Goal: Contribute content: Add original content to the website for others to see

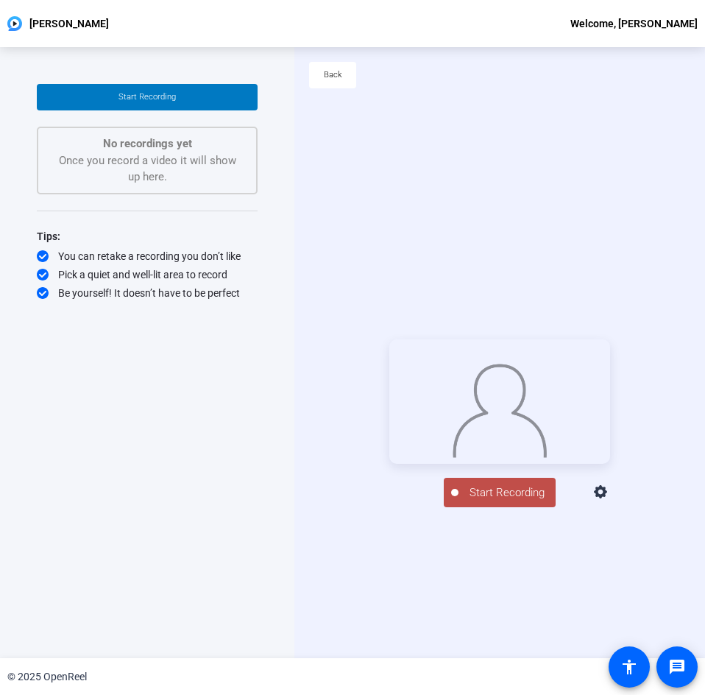
click at [610, 501] on icon at bounding box center [602, 493] width 18 height 18
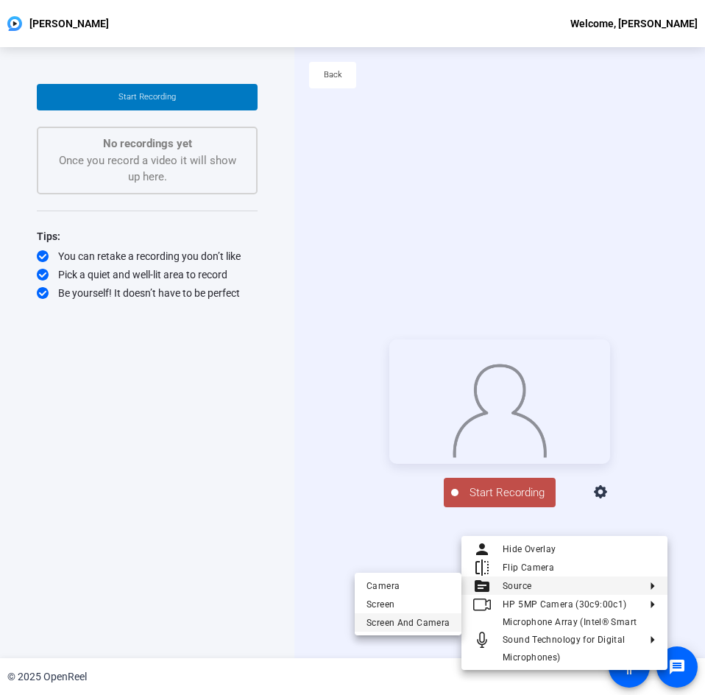
click at [422, 607] on span "Screen And Camera" at bounding box center [408, 622] width 83 height 18
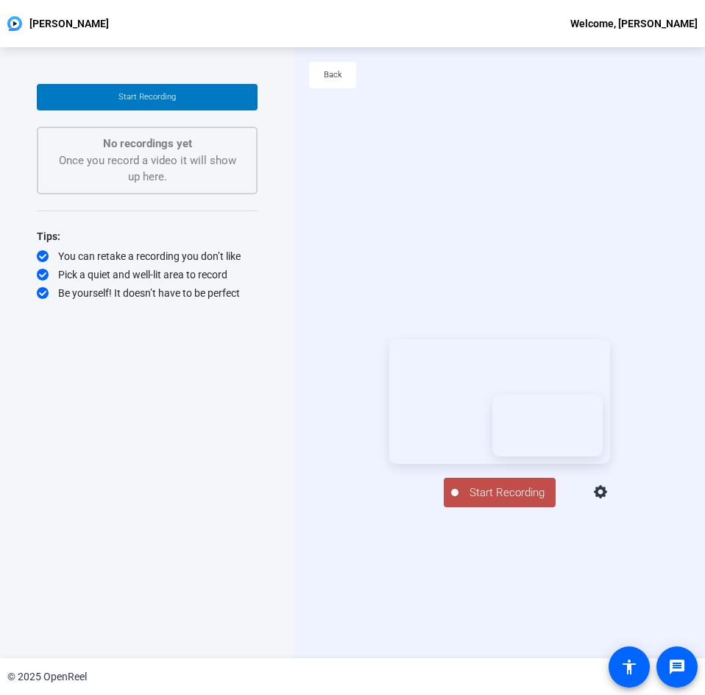
click at [476, 501] on span "Start Recording" at bounding box center [507, 492] width 97 height 17
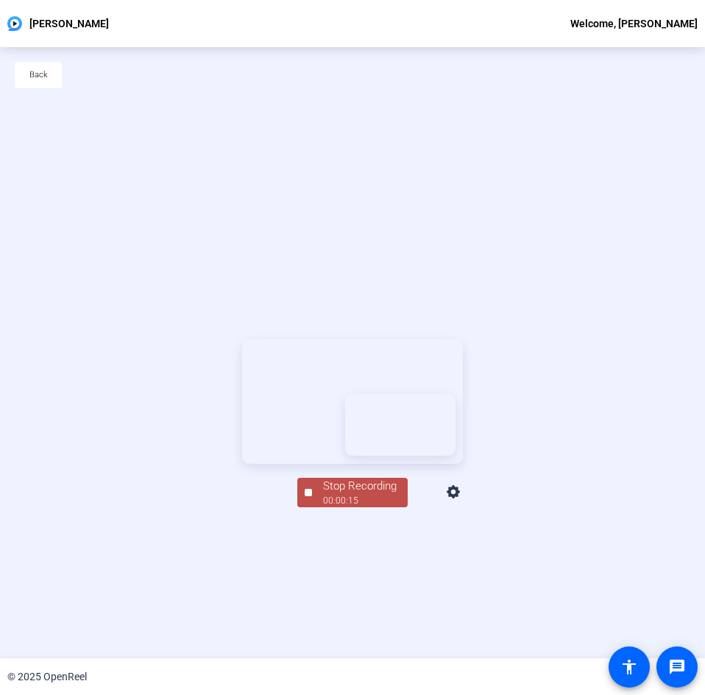
click at [348, 495] on div "Stop Recording" at bounding box center [360, 486] width 74 height 17
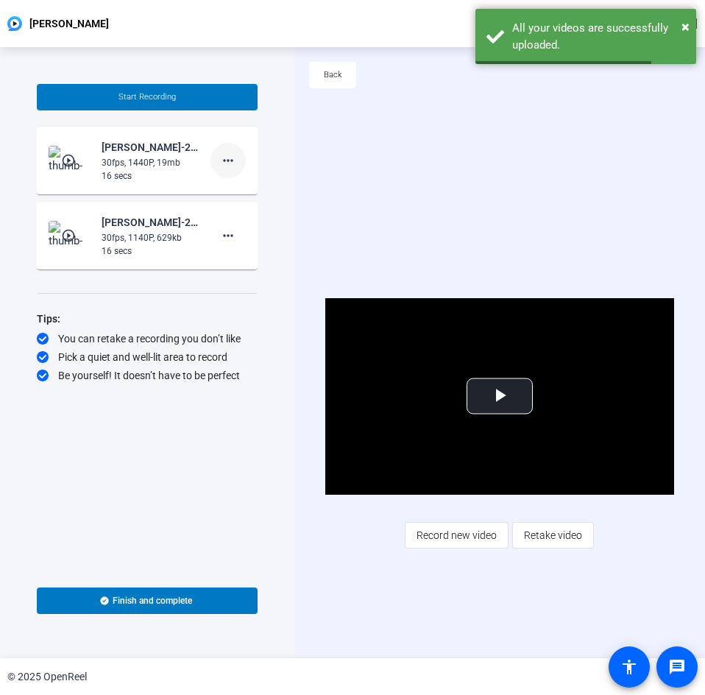
click at [236, 161] on mat-icon "more_horiz" at bounding box center [228, 161] width 18 height 18
click at [250, 193] on span "Delete clip" at bounding box center [251, 192] width 59 height 18
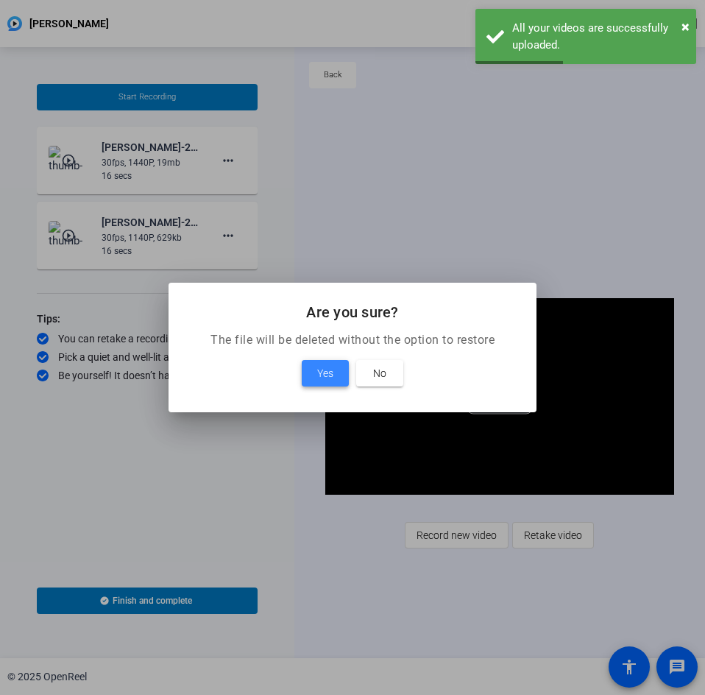
click at [320, 383] on span at bounding box center [325, 373] width 47 height 35
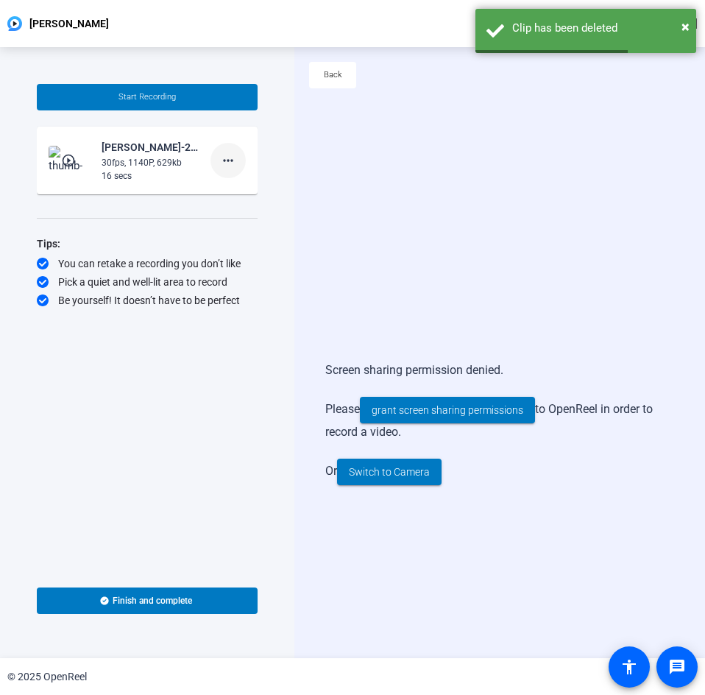
click at [227, 153] on mat-icon "more_horiz" at bounding box center [228, 161] width 18 height 18
click at [263, 194] on span "Delete clip" at bounding box center [251, 192] width 59 height 18
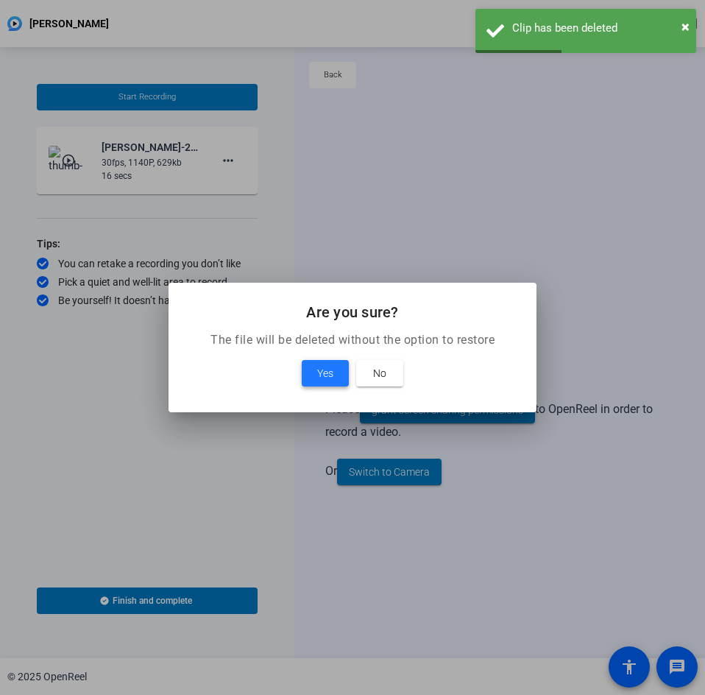
click at [328, 378] on span "Yes" at bounding box center [325, 373] width 16 height 18
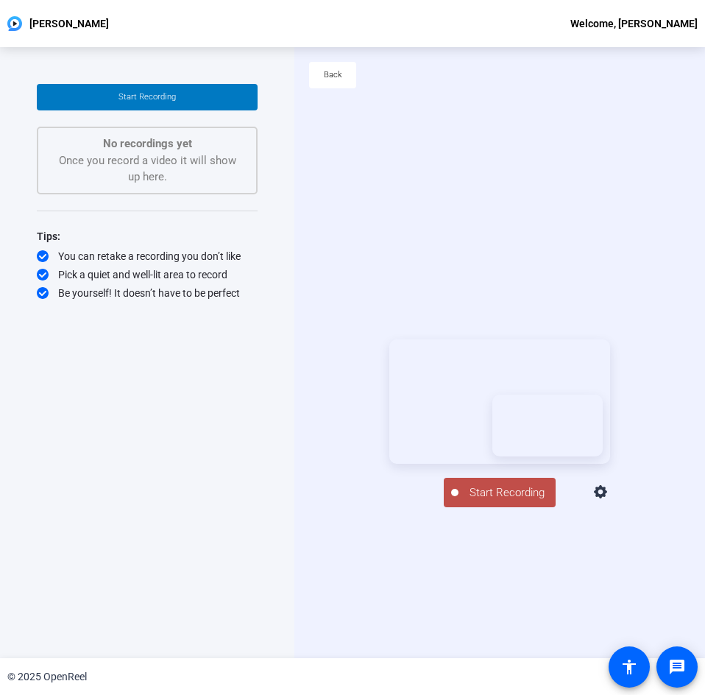
click at [483, 501] on span "Start Recording" at bounding box center [507, 492] width 97 height 17
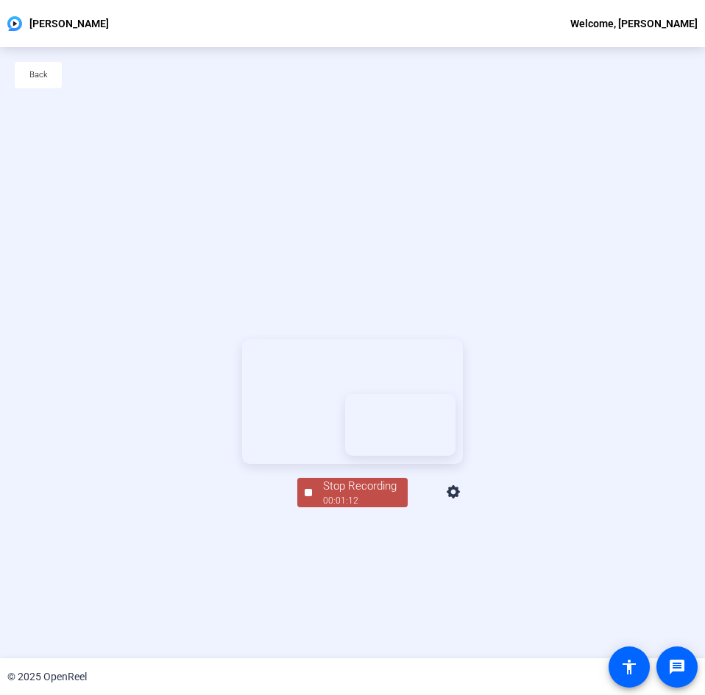
click at [317, 508] on span "Stop Recording 00:01:12" at bounding box center [360, 493] width 96 height 30
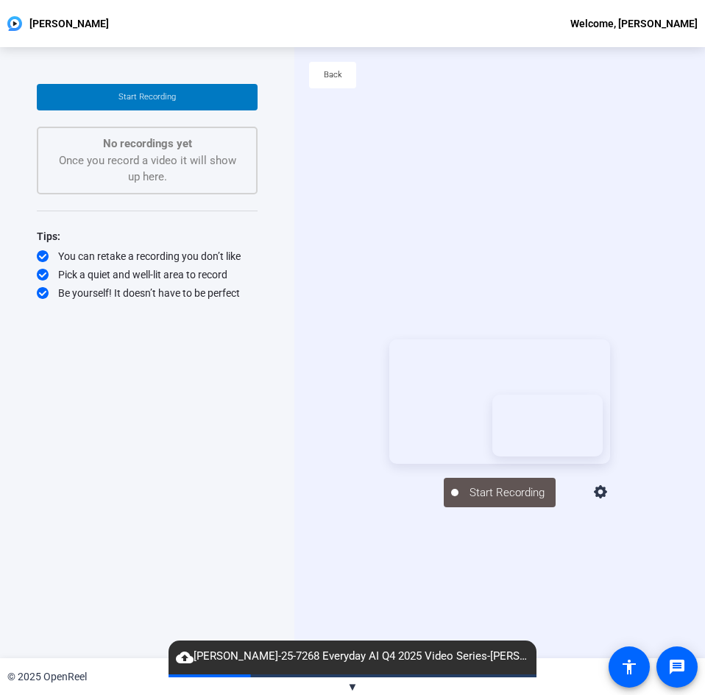
click at [158, 452] on div "Start Recording No recordings yet Once you record a video it will show up here.…" at bounding box center [147, 341] width 221 height 514
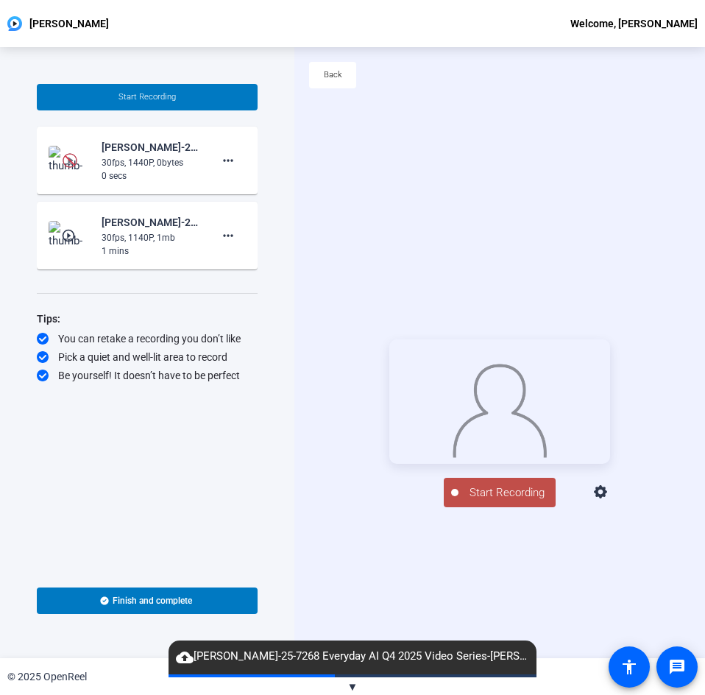
click at [72, 155] on img at bounding box center [70, 160] width 15 height 15
click at [237, 159] on span at bounding box center [228, 160] width 35 height 35
click at [250, 190] on span "Delete clip" at bounding box center [251, 192] width 59 height 18
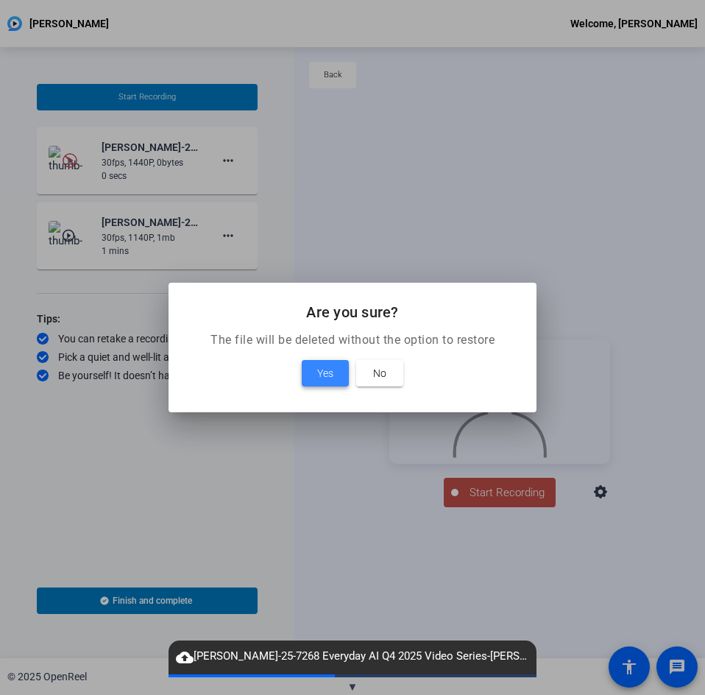
click at [325, 375] on span "Yes" at bounding box center [325, 373] width 16 height 18
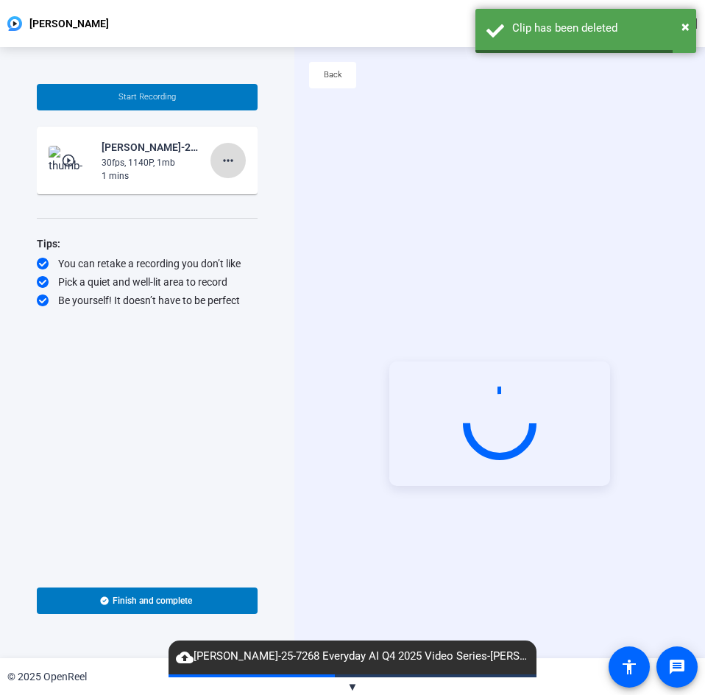
click at [228, 161] on mat-icon "more_horiz" at bounding box center [228, 161] width 18 height 18
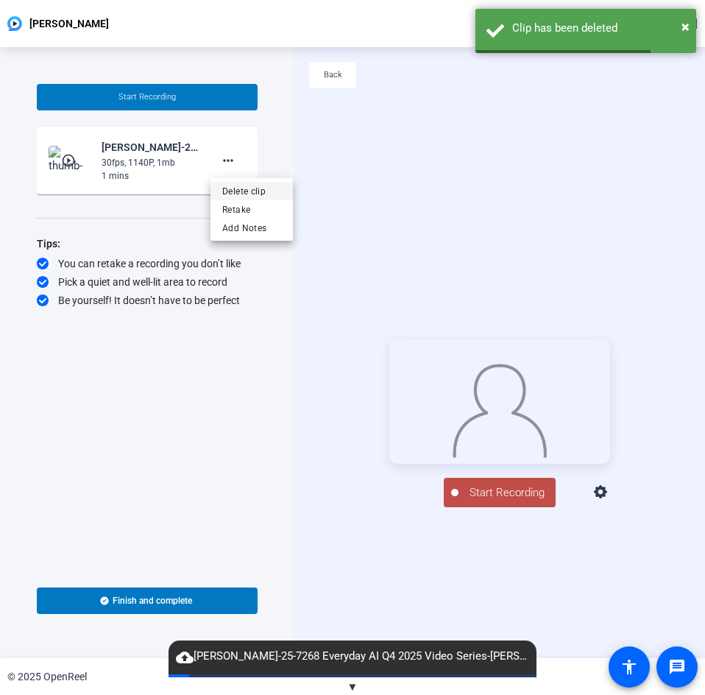
click at [233, 183] on span "Delete clip" at bounding box center [251, 192] width 59 height 18
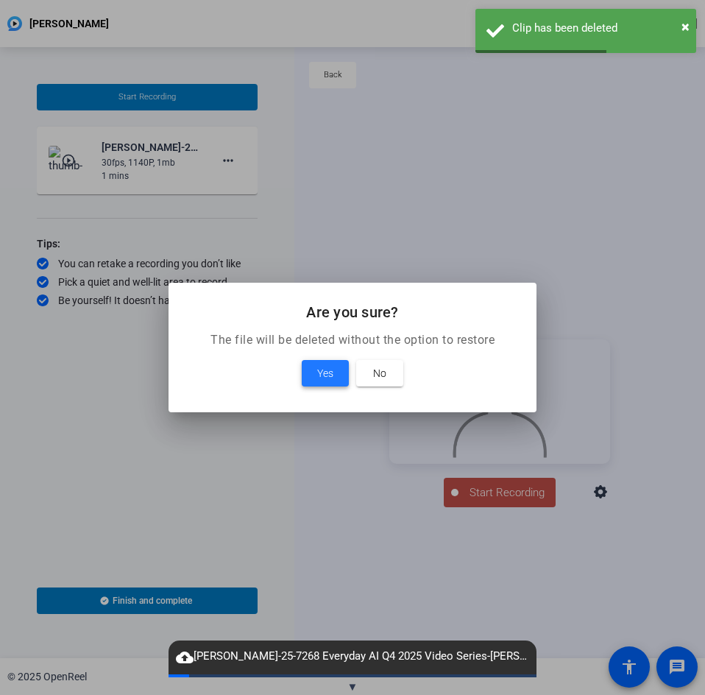
click at [338, 375] on span at bounding box center [325, 373] width 47 height 35
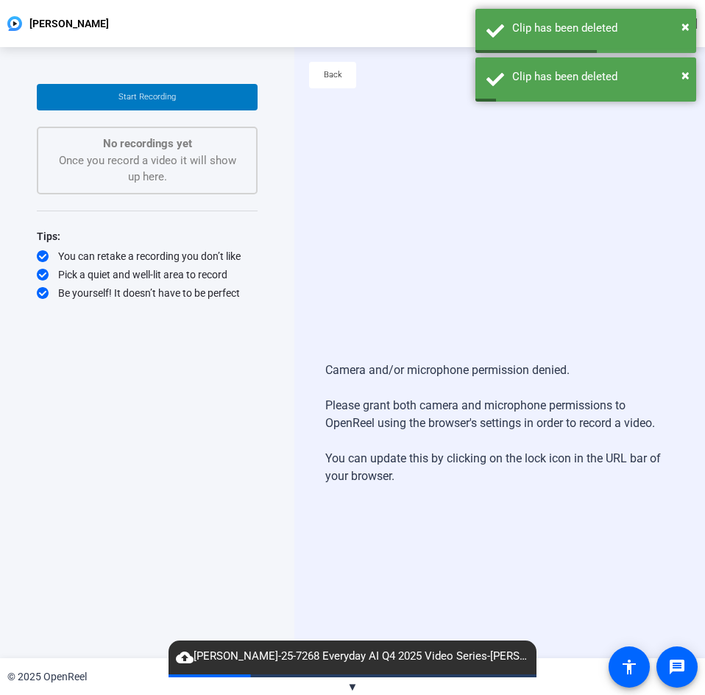
click at [456, 372] on div "Camera and/or microphone permission denied. Please grant both camera and microp…" at bounding box center [499, 423] width 349 height 153
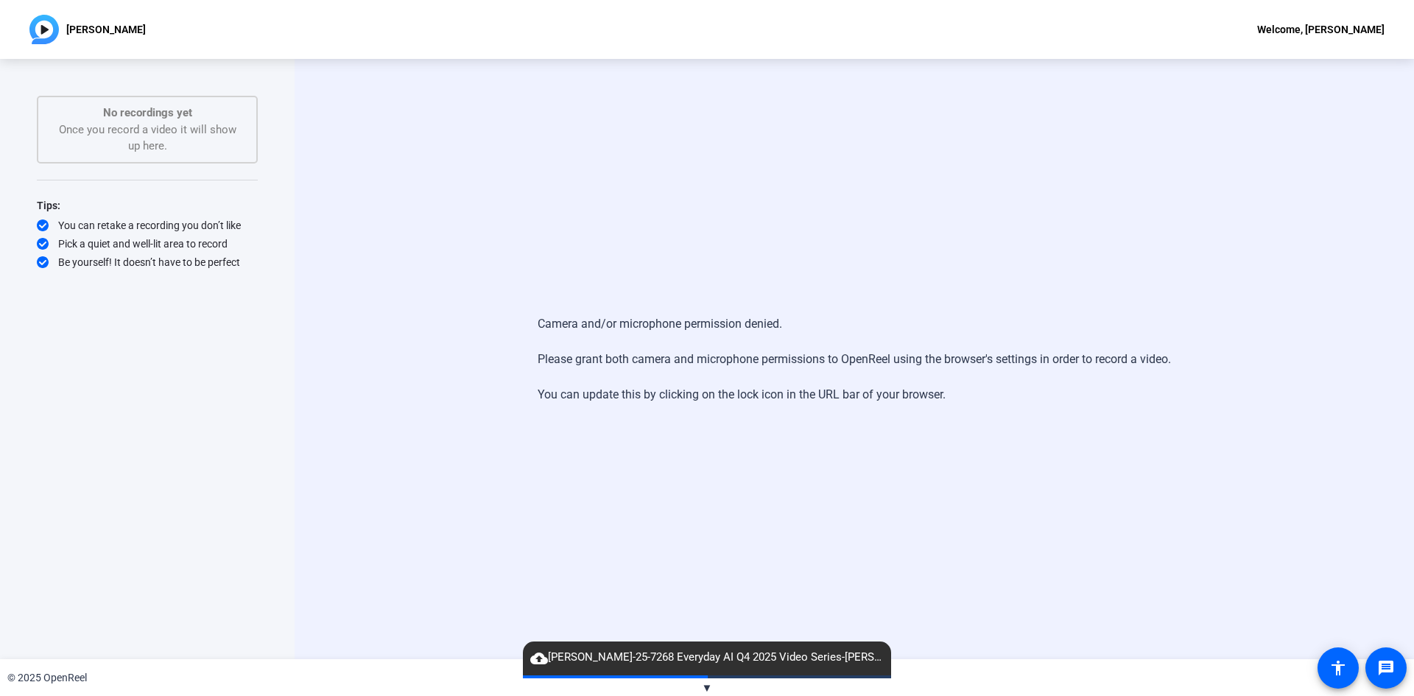
drag, startPoint x: 116, startPoint y: 1, endPoint x: 824, endPoint y: 455, distance: 841.4
click at [705, 455] on div "Camera and/or microphone permission denied. Please grant both camera and microp…" at bounding box center [853, 359] width 1119 height 600
drag, startPoint x: 774, startPoint y: 325, endPoint x: 673, endPoint y: 376, distance: 112.9
click at [673, 376] on div "Camera and/or microphone permission denied. Please grant both camera and microp…" at bounding box center [853, 359] width 633 height 118
click at [441, 237] on div "Camera and/or microphone permission denied. Please grant both camera and microp…" at bounding box center [853, 359] width 1119 height 600
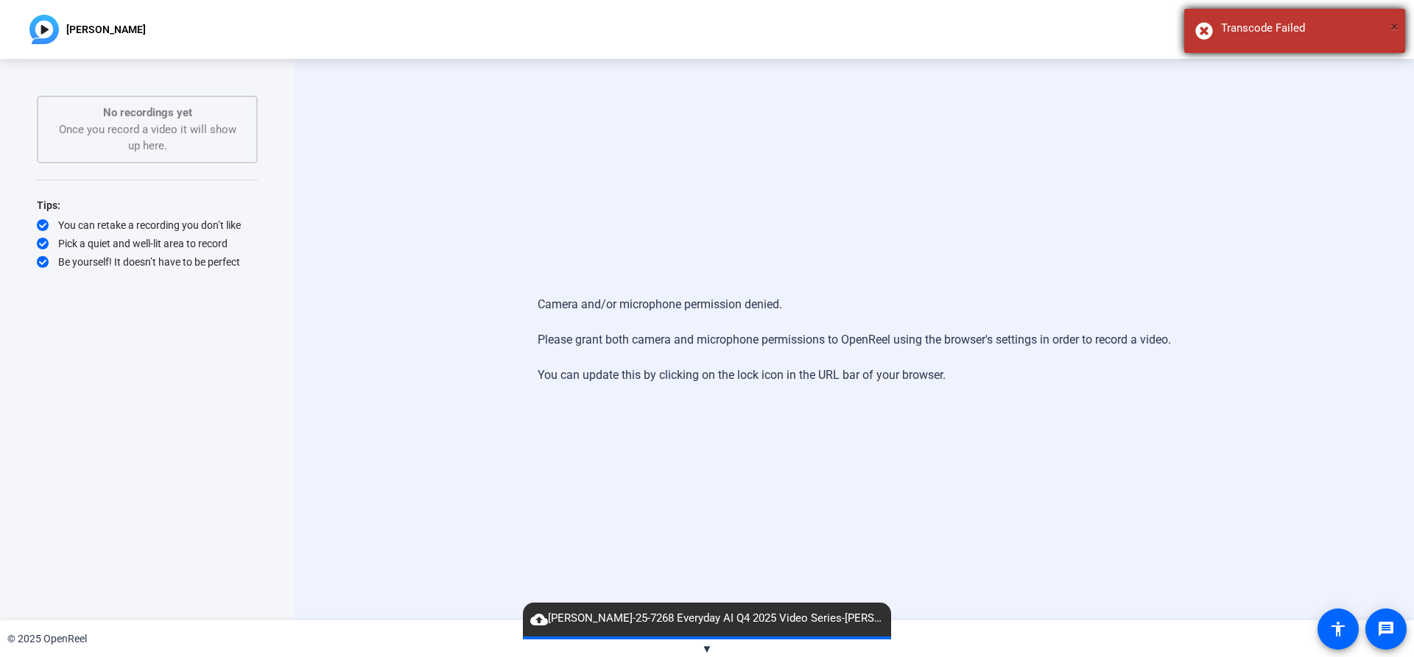
click at [705, 24] on span "×" at bounding box center [1394, 27] width 8 height 18
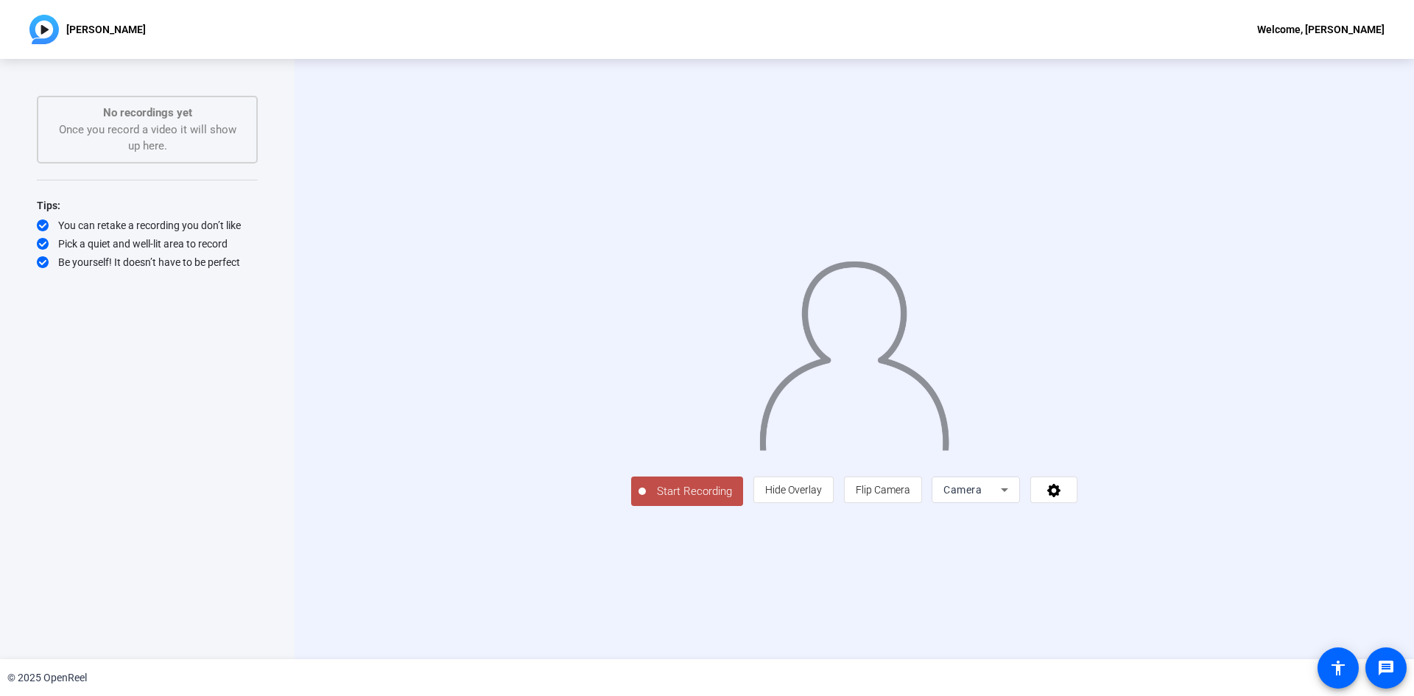
click at [1001, 498] on div "Camera" at bounding box center [971, 490] width 57 height 18
click at [1179, 564] on span "Screen And Camera" at bounding box center [1162, 557] width 77 height 35
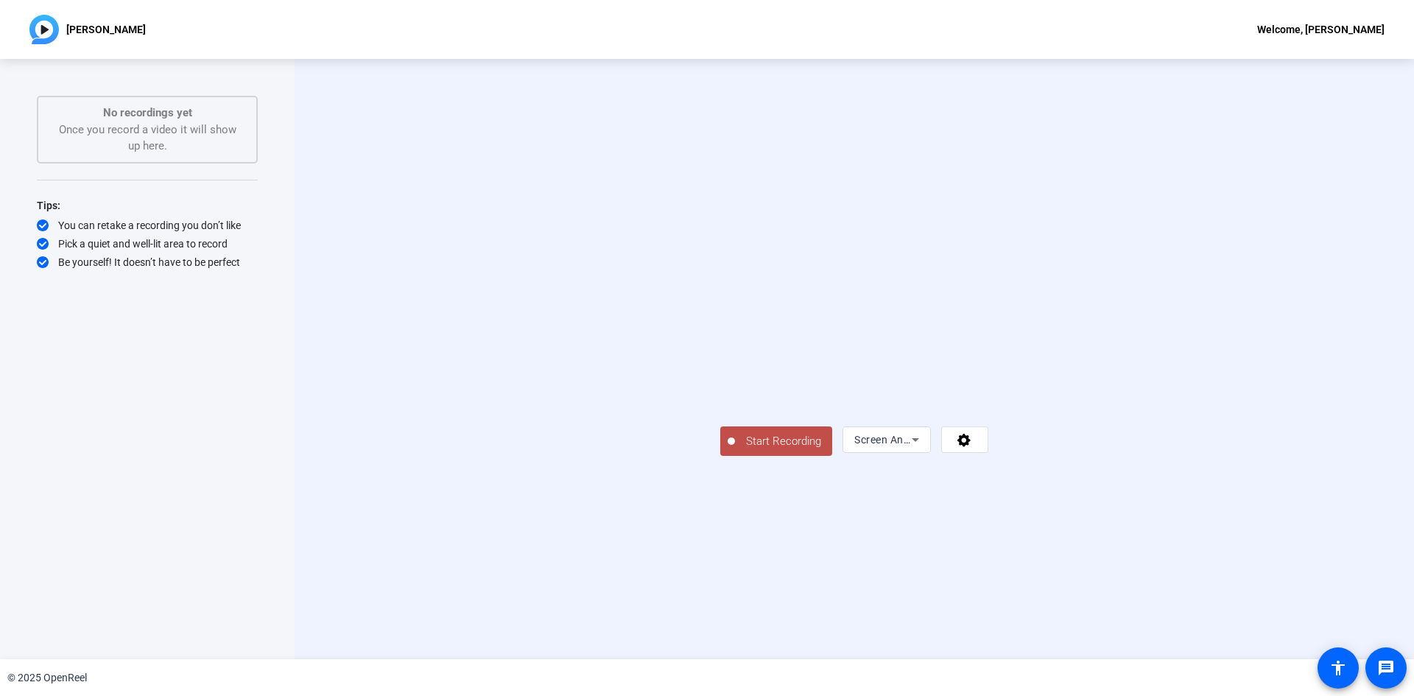
click at [735, 450] on span "Start Recording" at bounding box center [783, 441] width 97 height 17
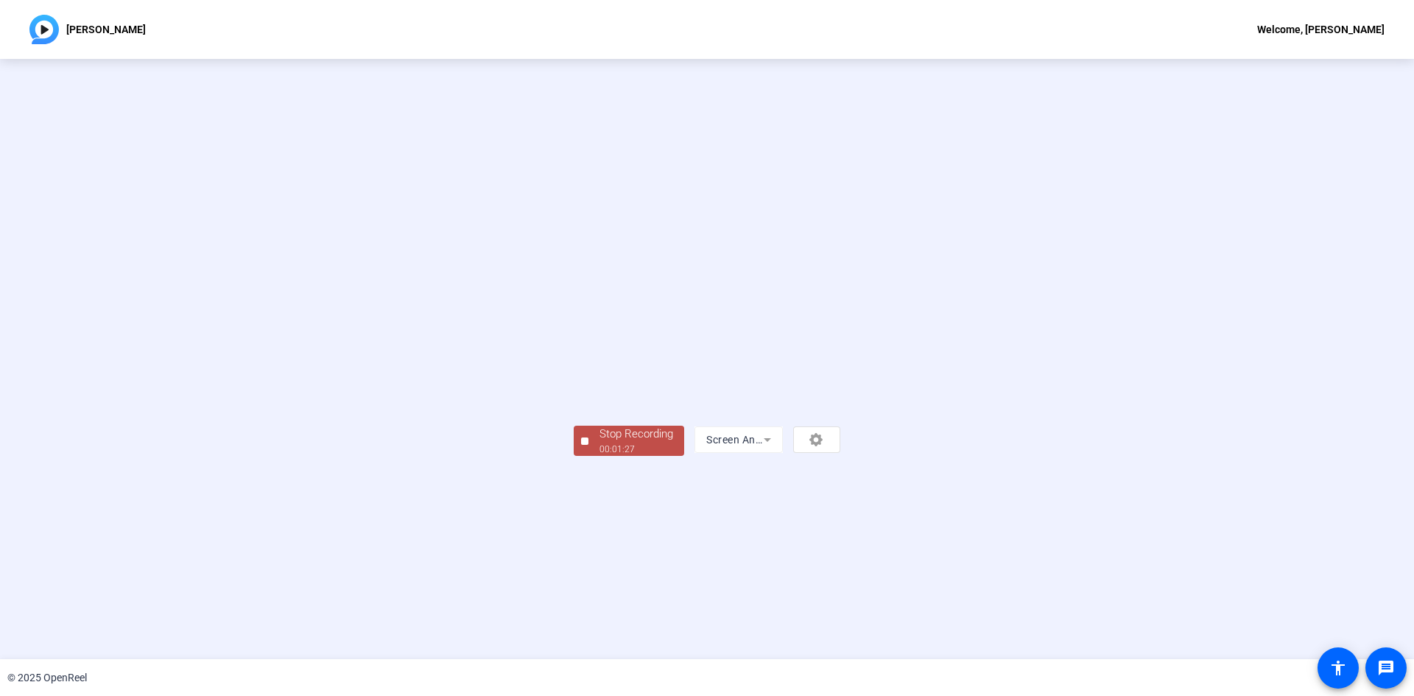
click at [599, 442] on div "Stop Recording" at bounding box center [636, 434] width 74 height 17
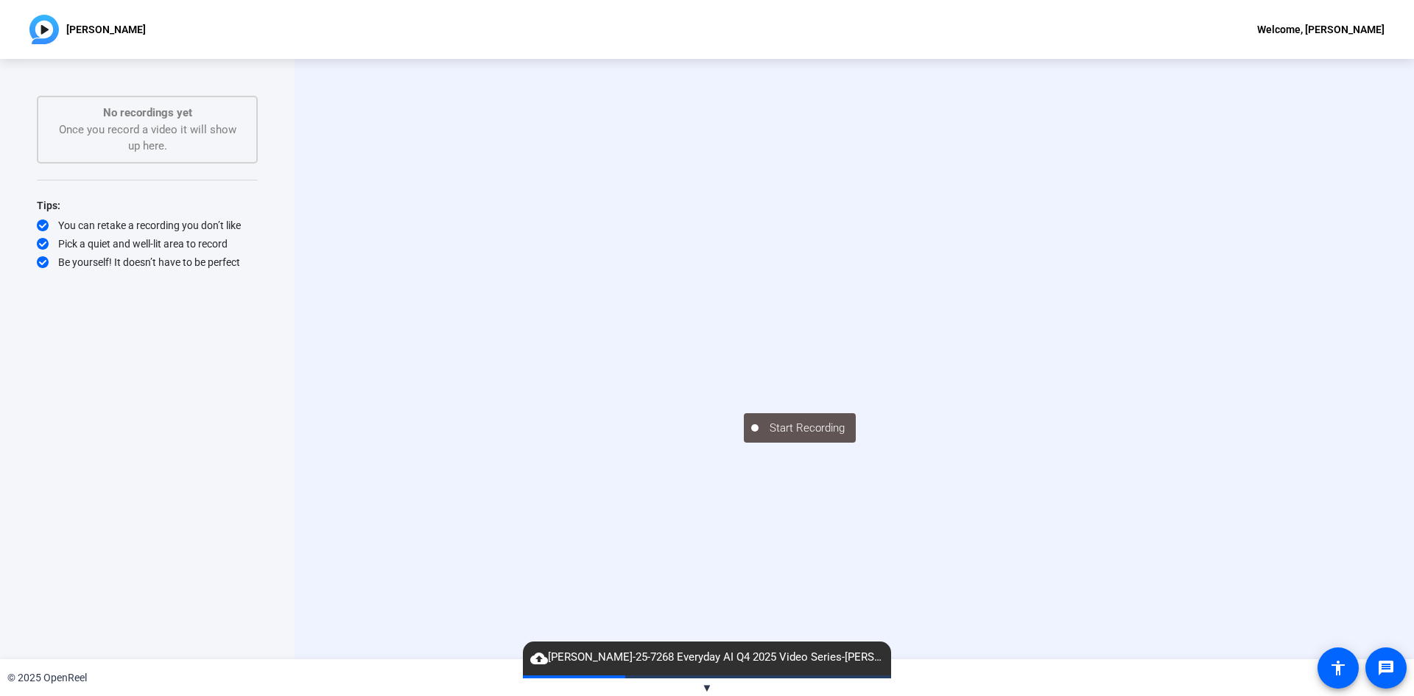
click at [744, 326] on video at bounding box center [854, 337] width 221 height 124
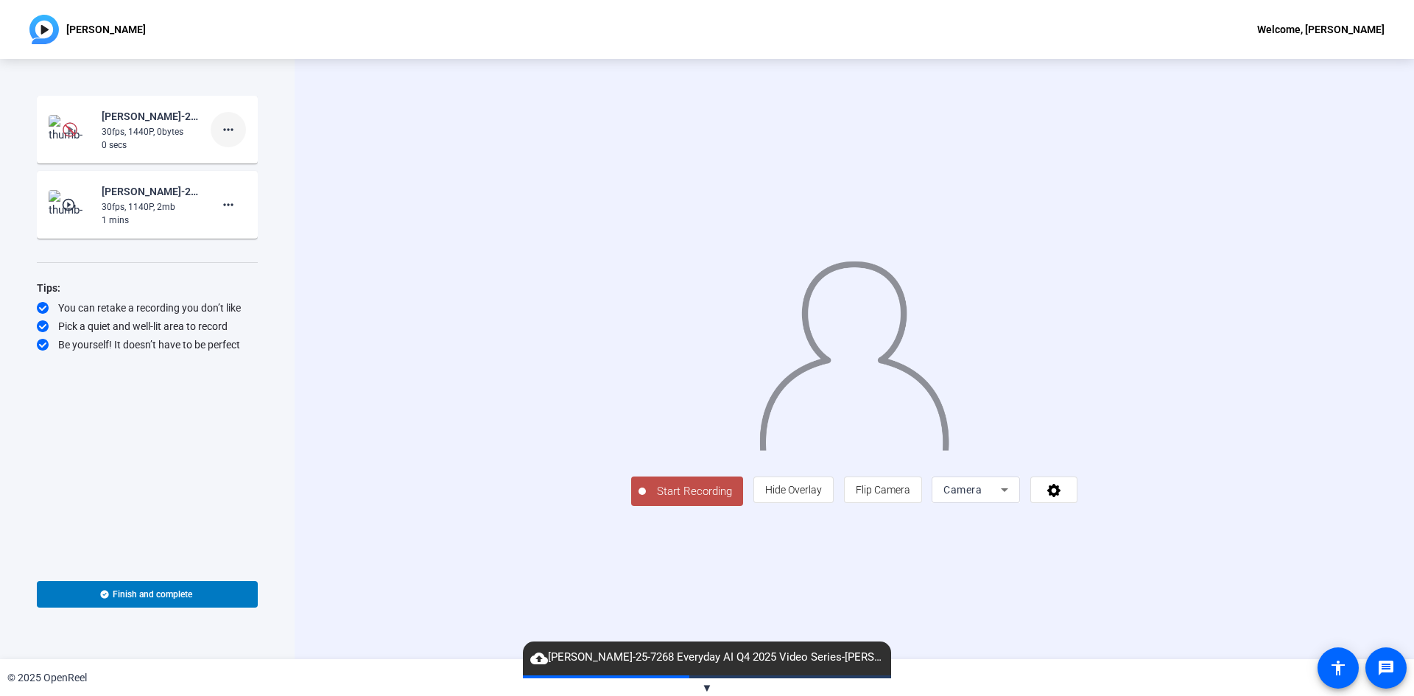
click at [221, 125] on mat-icon "more_horiz" at bounding box center [228, 130] width 18 height 18
click at [248, 160] on span "Delete clip" at bounding box center [251, 161] width 59 height 18
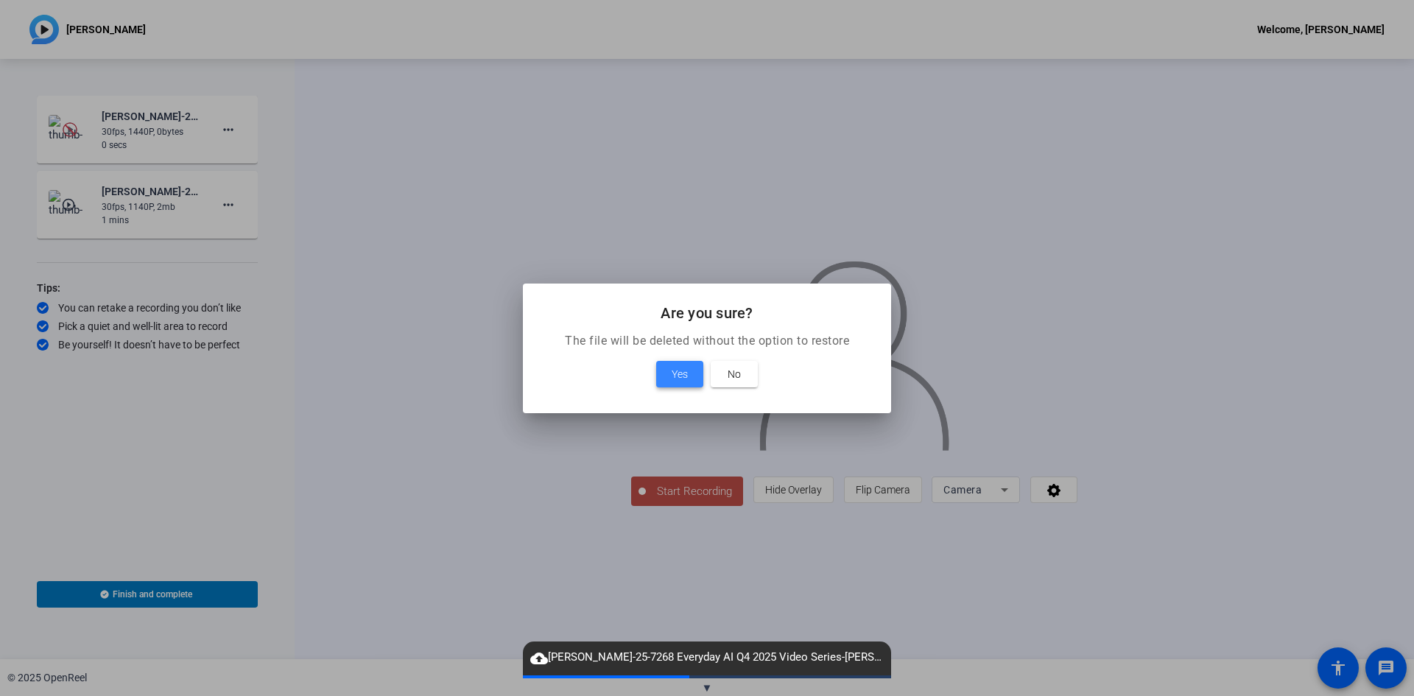
click at [688, 366] on span at bounding box center [679, 373] width 47 height 35
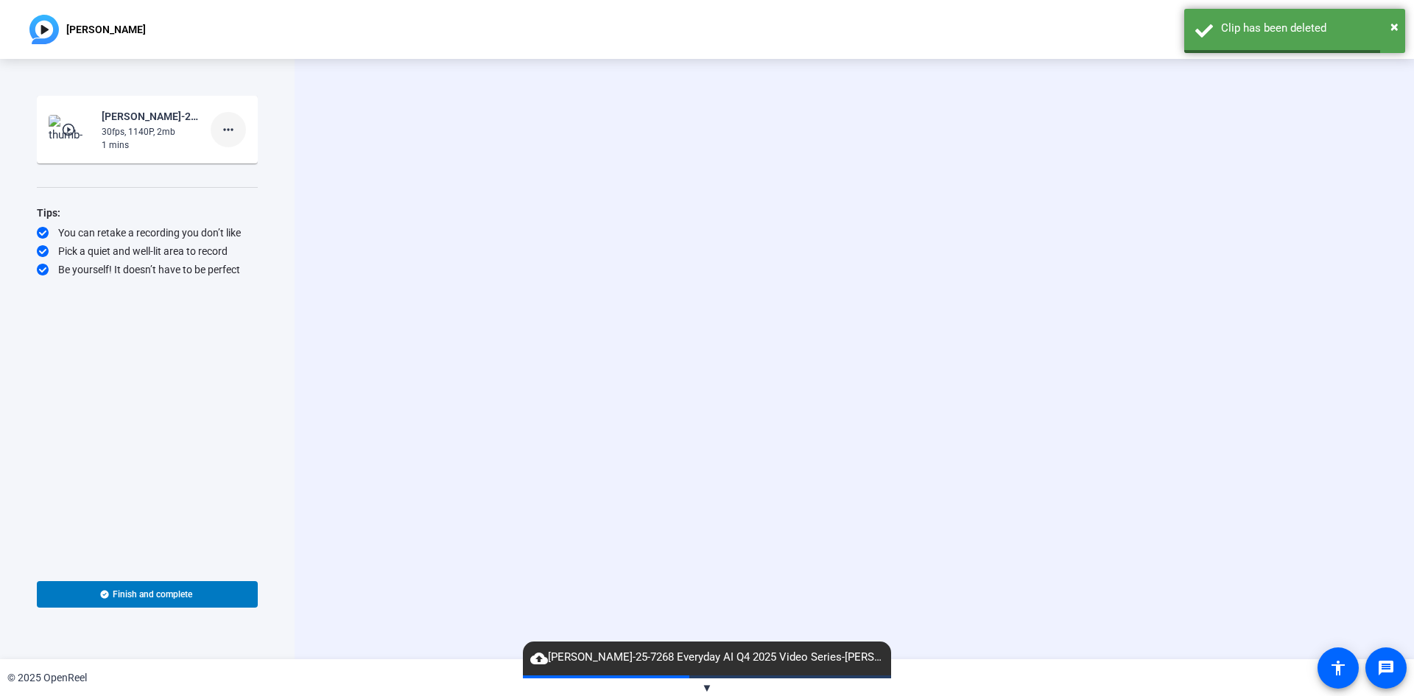
click at [222, 127] on mat-icon "more_horiz" at bounding box center [228, 130] width 18 height 18
click at [232, 155] on span "Delete clip" at bounding box center [251, 161] width 59 height 18
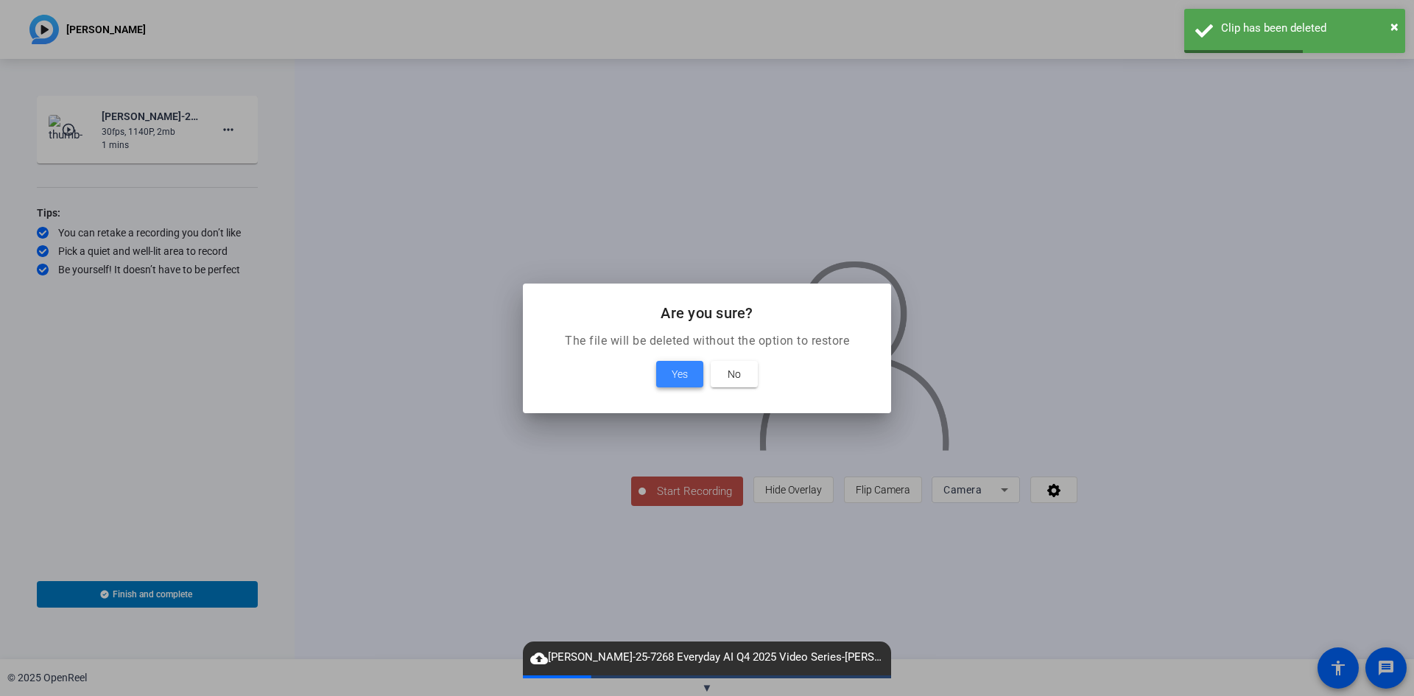
click at [685, 375] on span "Yes" at bounding box center [679, 374] width 16 height 18
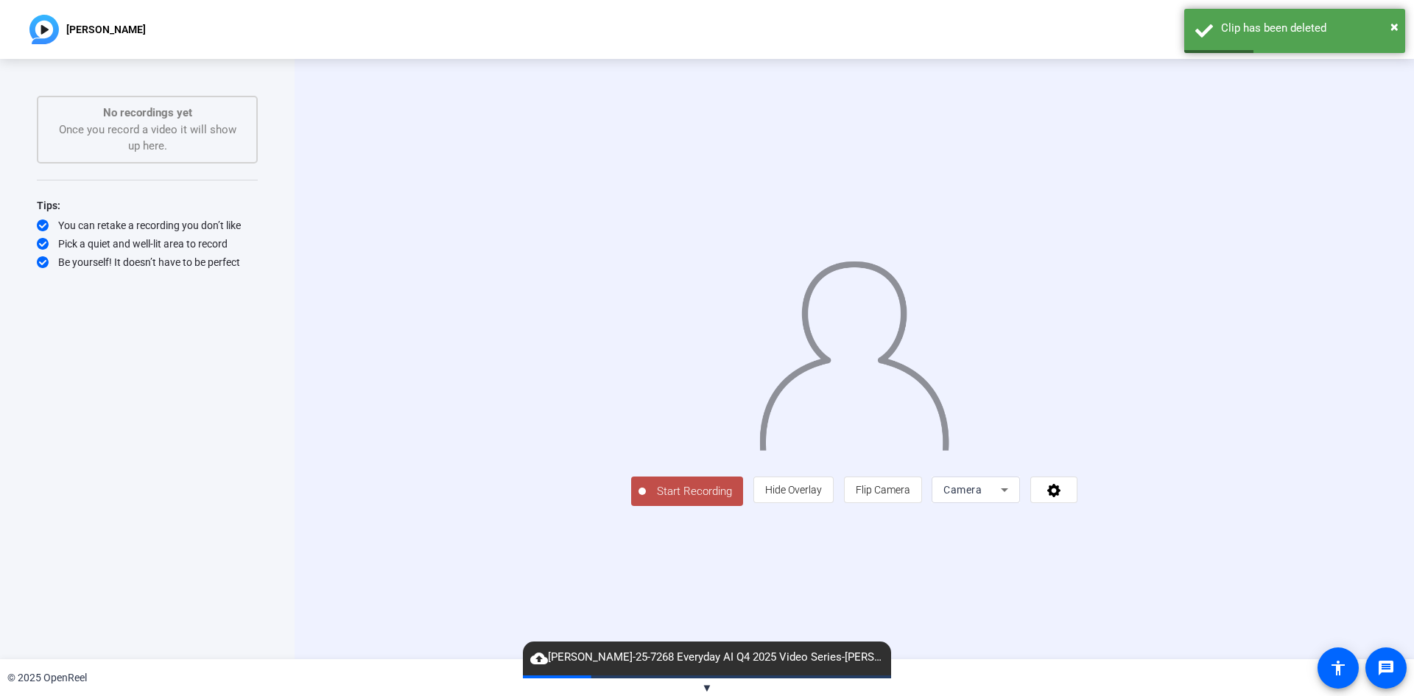
click at [981, 495] on span "Camera" at bounding box center [962, 490] width 38 height 12
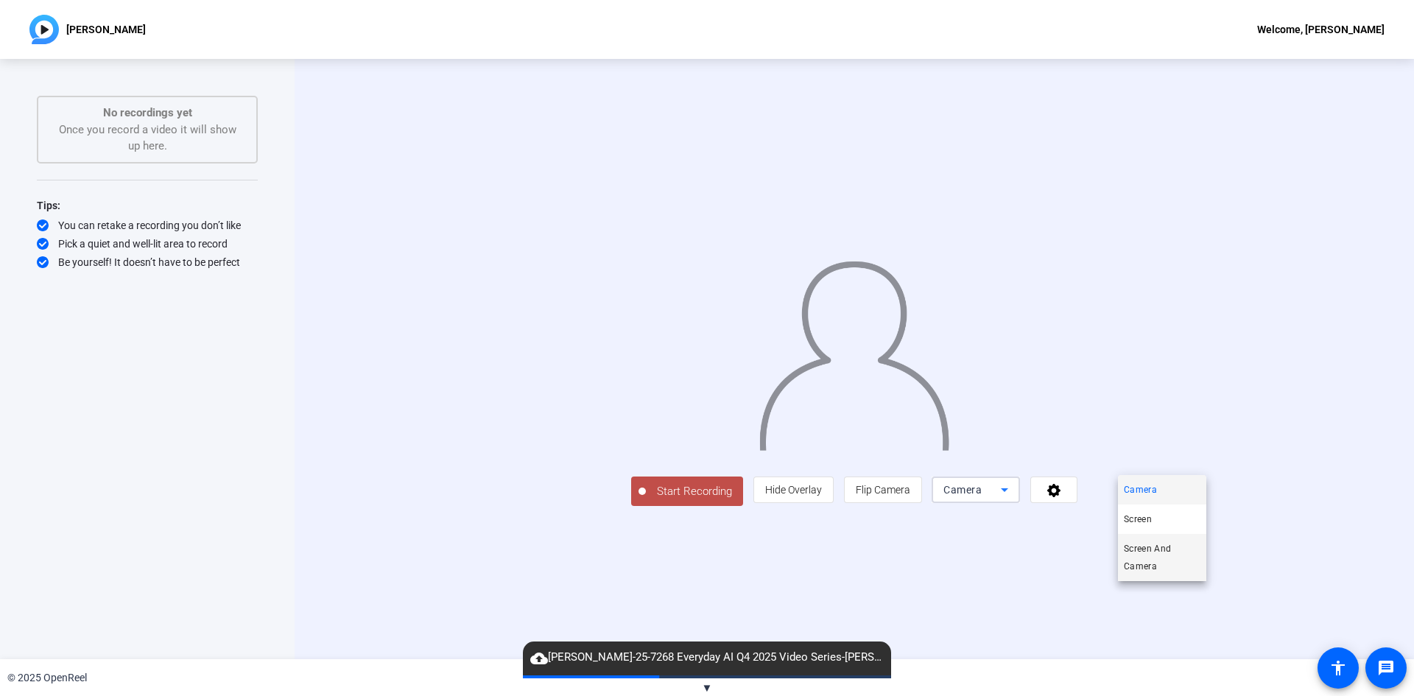
click at [1163, 563] on span "Screen And Camera" at bounding box center [1162, 557] width 77 height 35
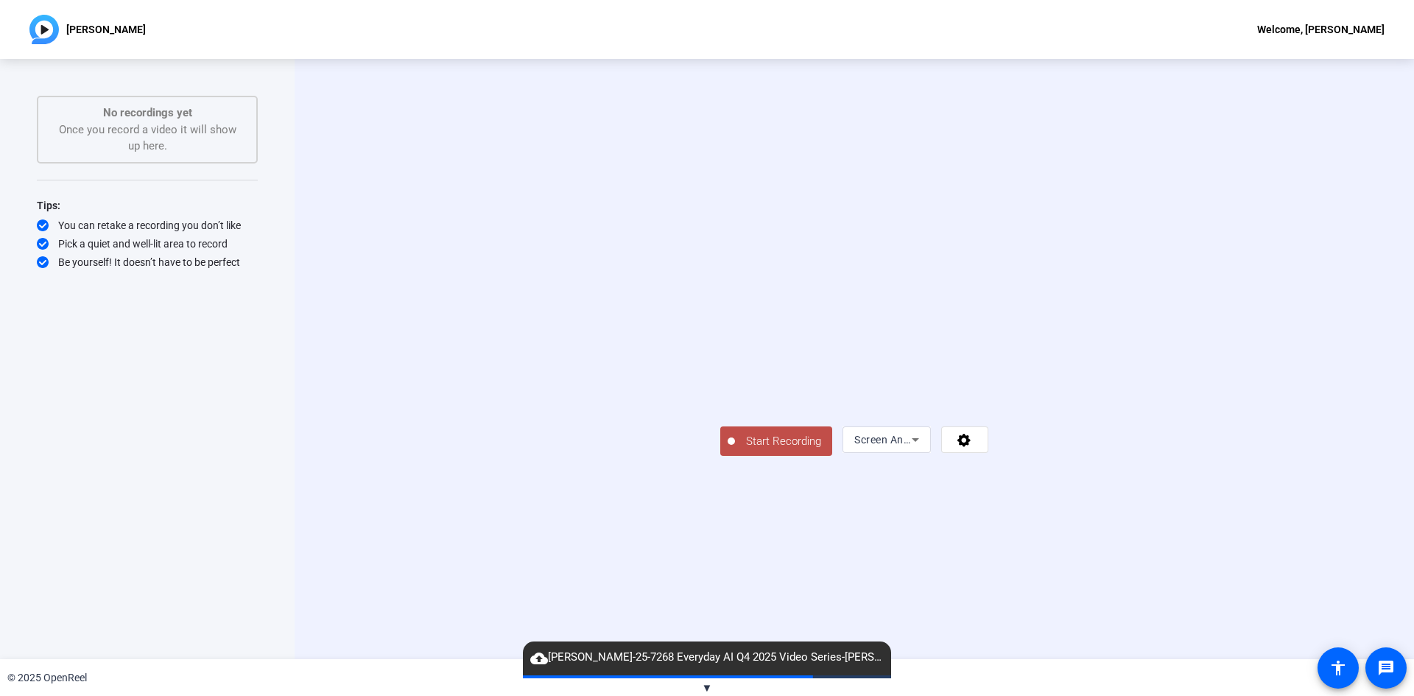
click at [735, 450] on span "Start Recording" at bounding box center [783, 441] width 97 height 17
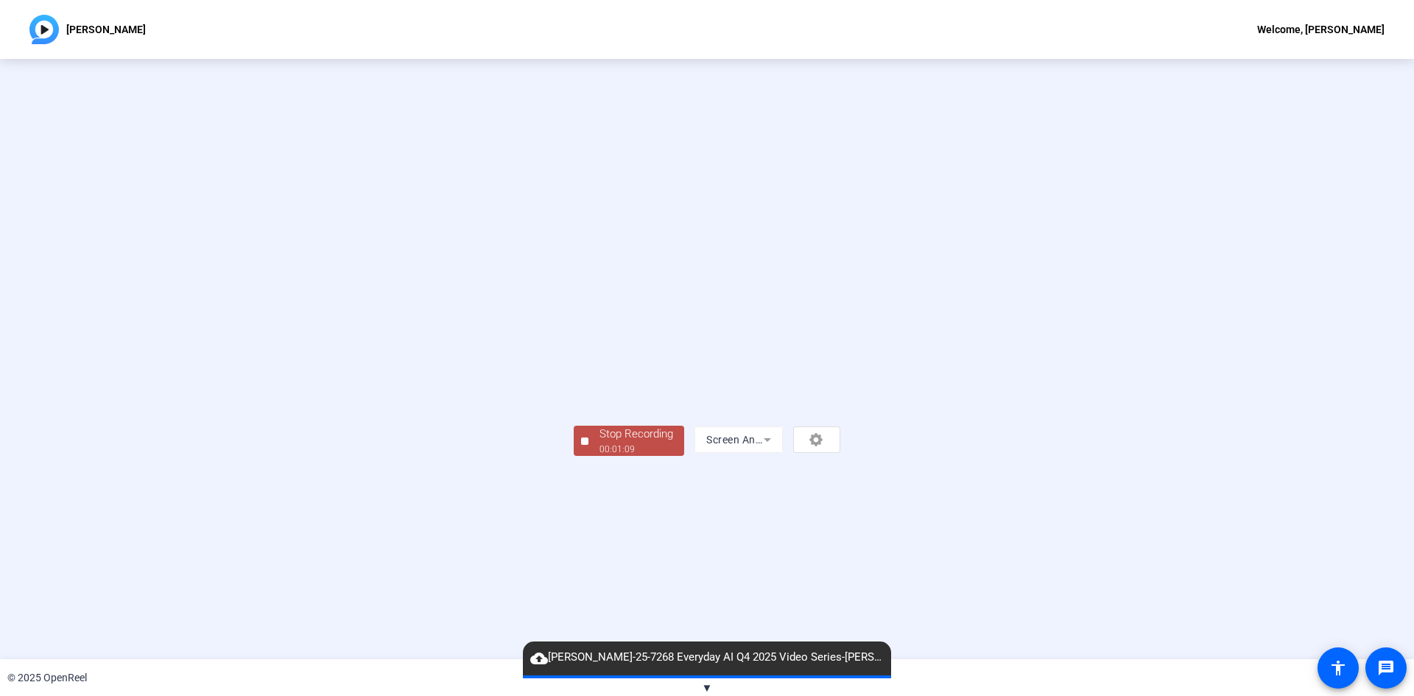
click at [599, 442] on div "Stop Recording" at bounding box center [636, 434] width 74 height 17
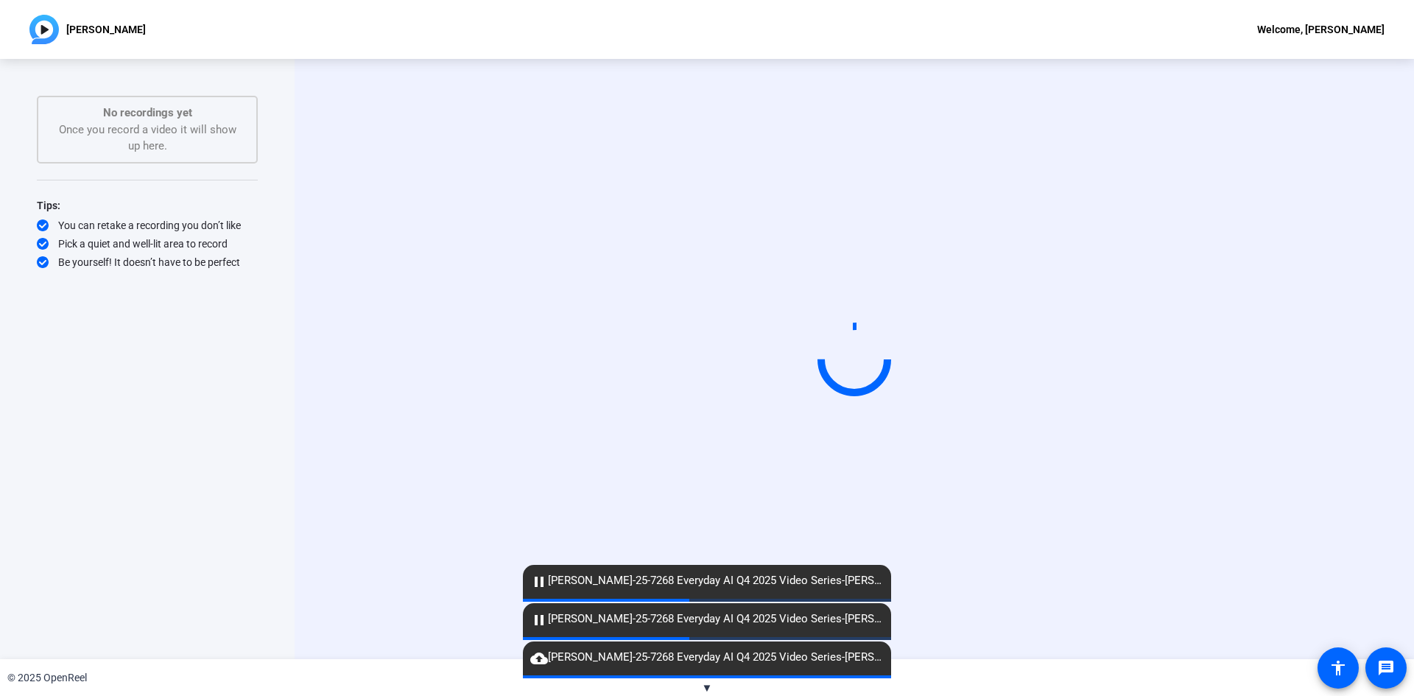
click at [371, 306] on div "Start Recording" at bounding box center [853, 359] width 1119 height 600
click at [396, 421] on div "Start Recording" at bounding box center [853, 359] width 951 height 124
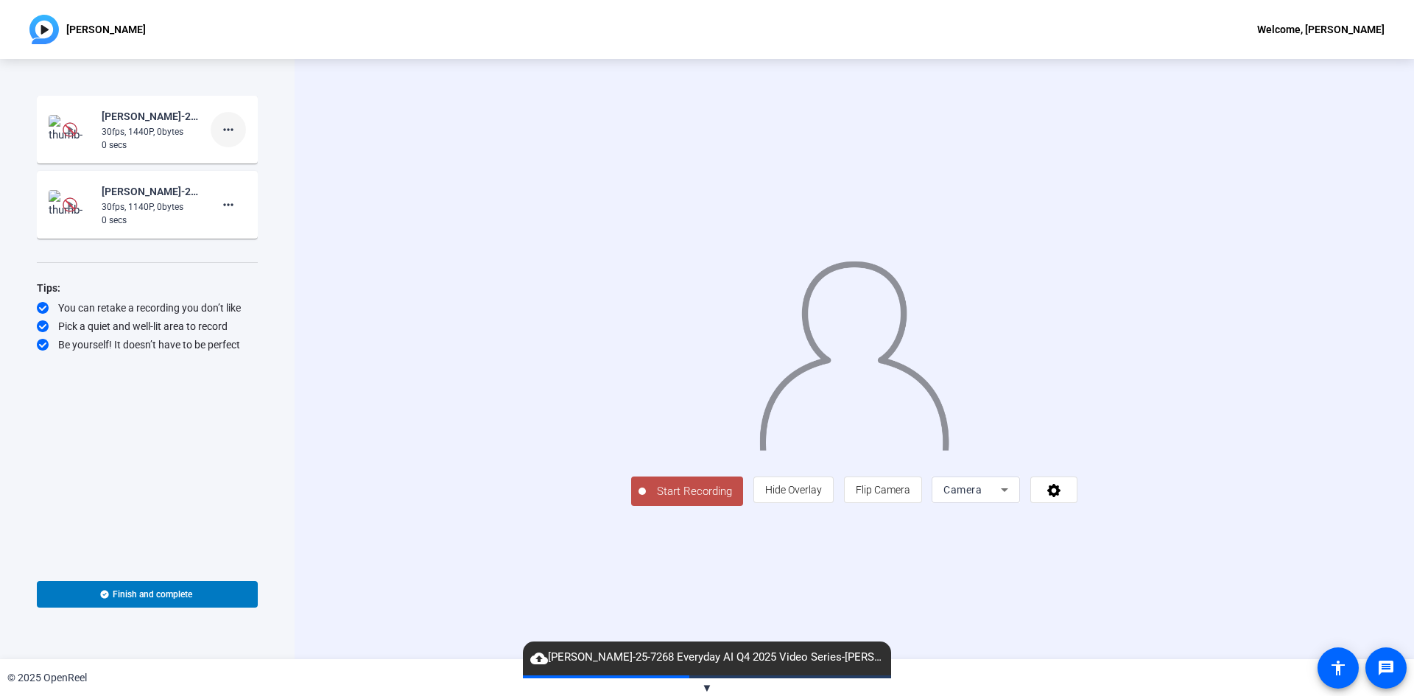
click at [233, 133] on mat-icon "more_horiz" at bounding box center [228, 130] width 18 height 18
click at [159, 127] on div at bounding box center [707, 348] width 1414 height 696
click at [68, 133] on img at bounding box center [70, 129] width 15 height 15
click at [80, 120] on img at bounding box center [70, 129] width 43 height 29
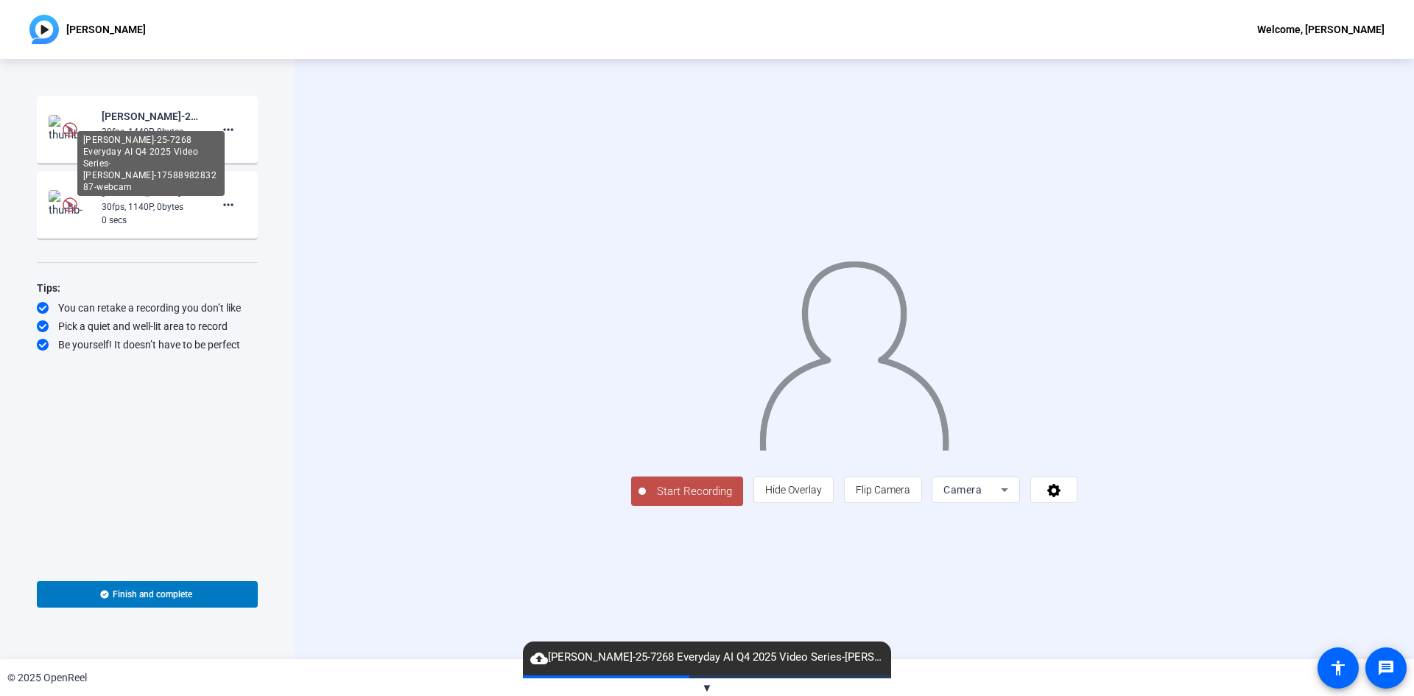
click at [110, 122] on div "[PERSON_NAME]-25-7268 Everyday AI Q4 2025 Video Series-[PERSON_NAME]-1758898283…" at bounding box center [151, 116] width 99 height 18
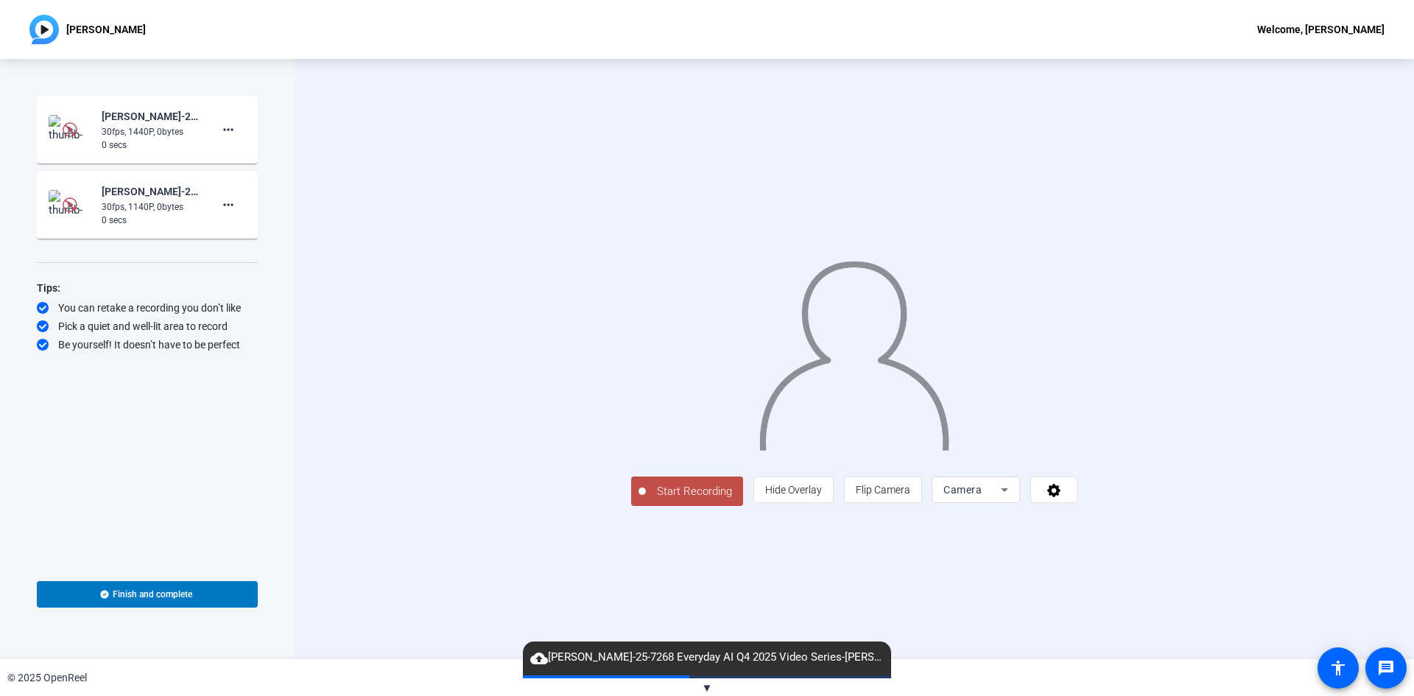
click at [80, 133] on img at bounding box center [70, 129] width 43 height 29
click at [69, 197] on img at bounding box center [70, 204] width 43 height 29
click at [362, 418] on div "Start Recording person Hide Overlay flip Flip Camera Camera" at bounding box center [853, 359] width 1119 height 600
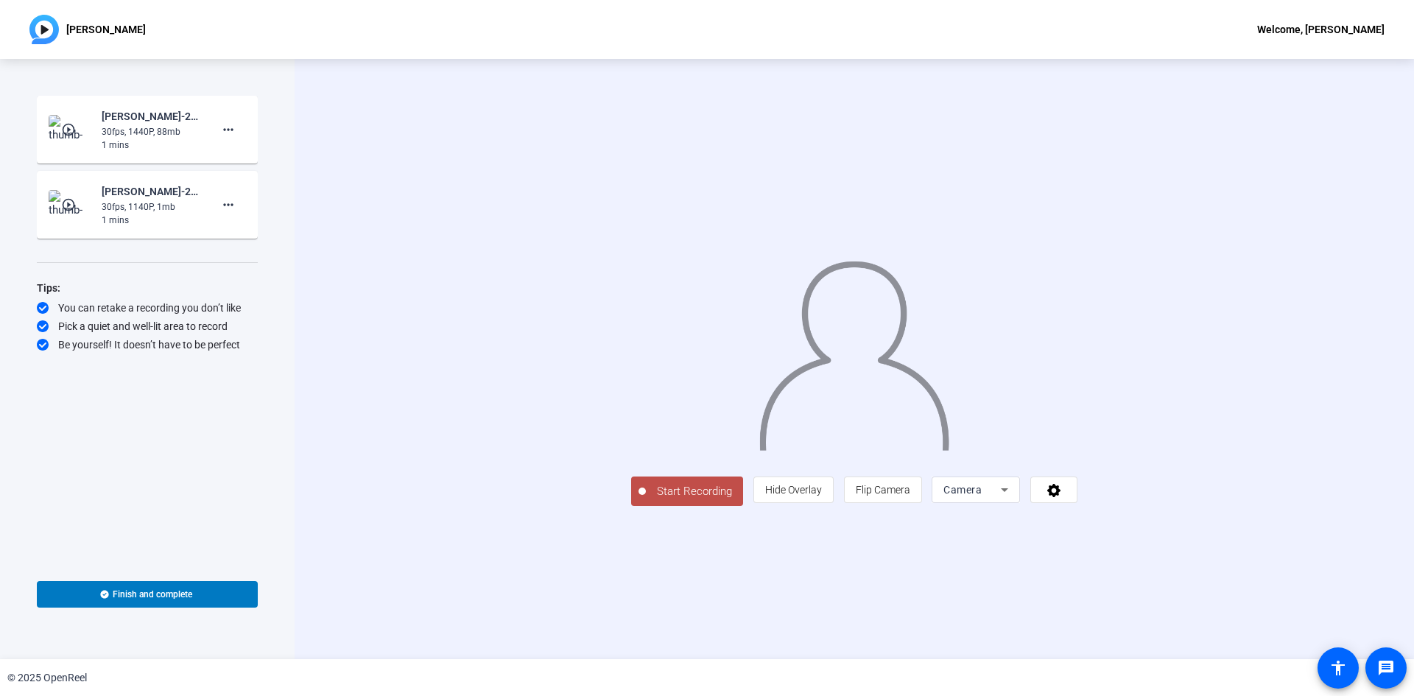
click at [1020, 519] on div at bounding box center [975, 511] width 88 height 16
click at [981, 495] on span "Camera" at bounding box center [962, 490] width 38 height 12
click at [1168, 573] on span "Screen And Camera" at bounding box center [1162, 557] width 77 height 35
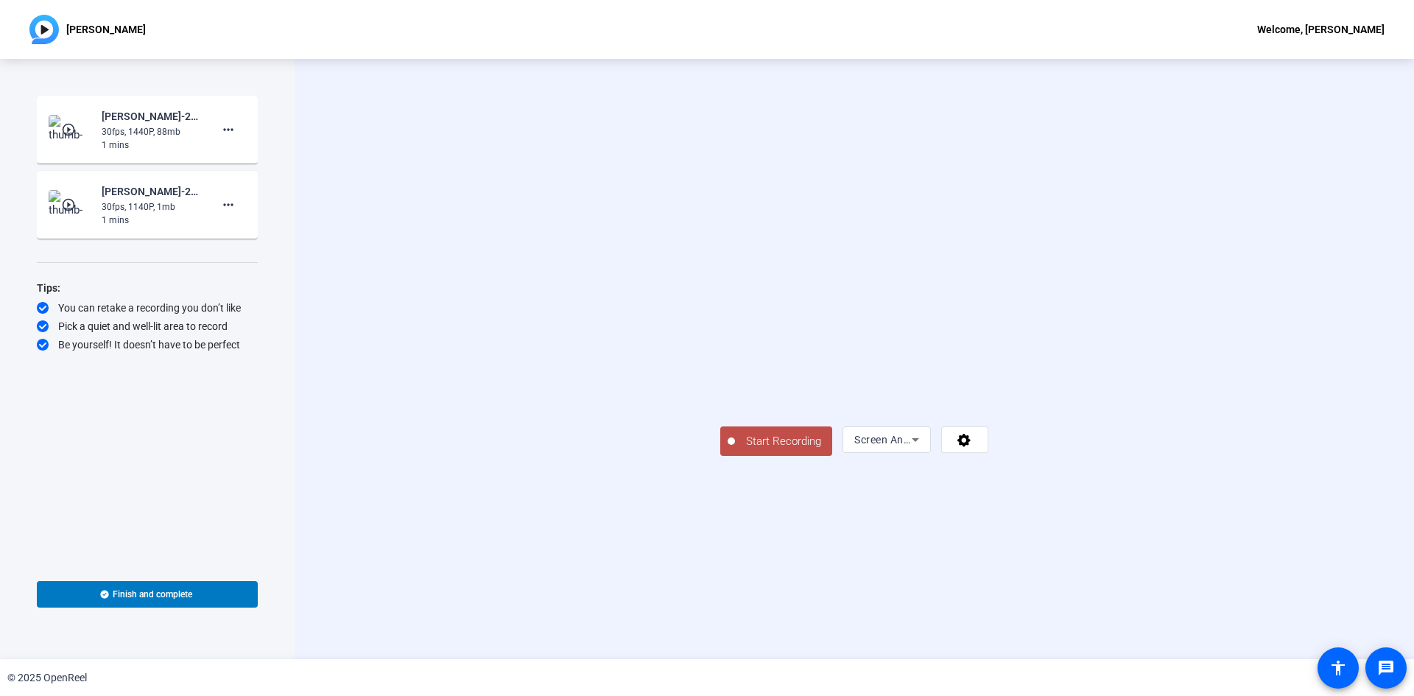
click at [1336, 415] on div "Start Recording Screen And Camera" at bounding box center [853, 359] width 1119 height 600
click at [735, 450] on span "Start Recording" at bounding box center [783, 441] width 97 height 17
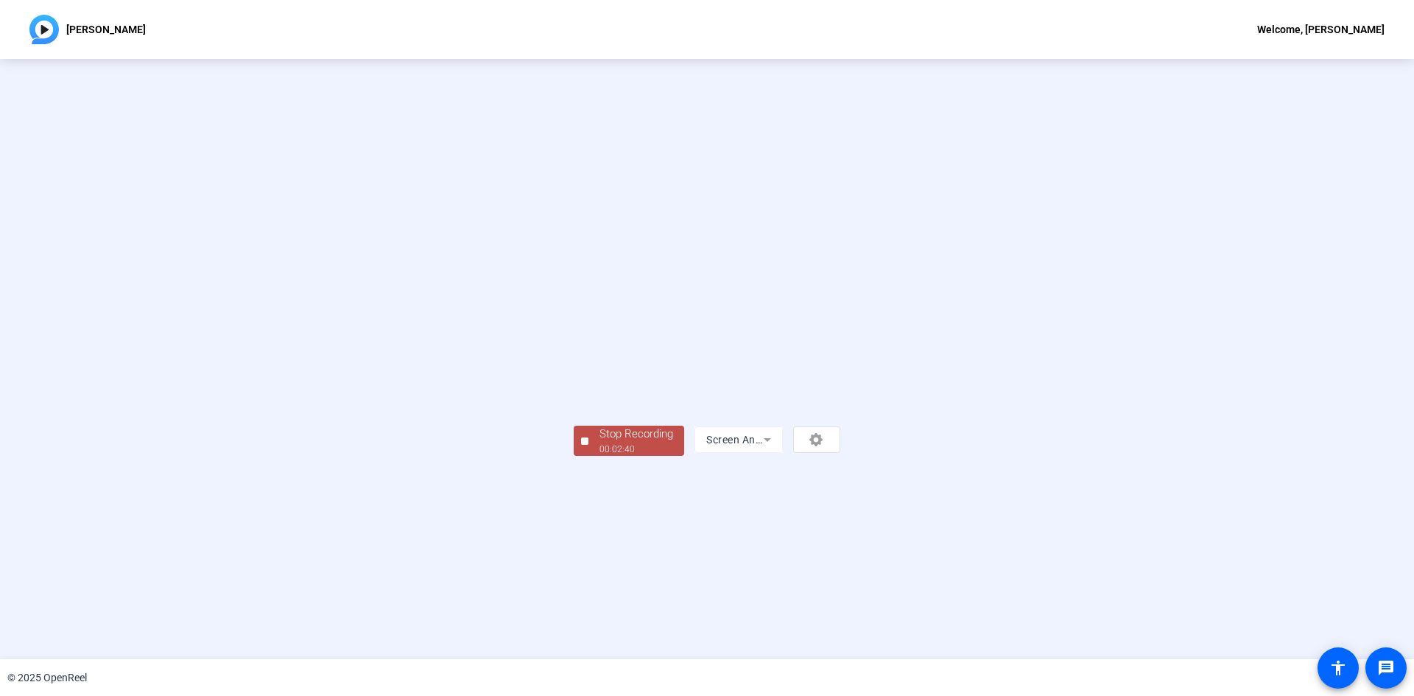
click at [599, 442] on div "Stop Recording" at bounding box center [636, 434] width 74 height 17
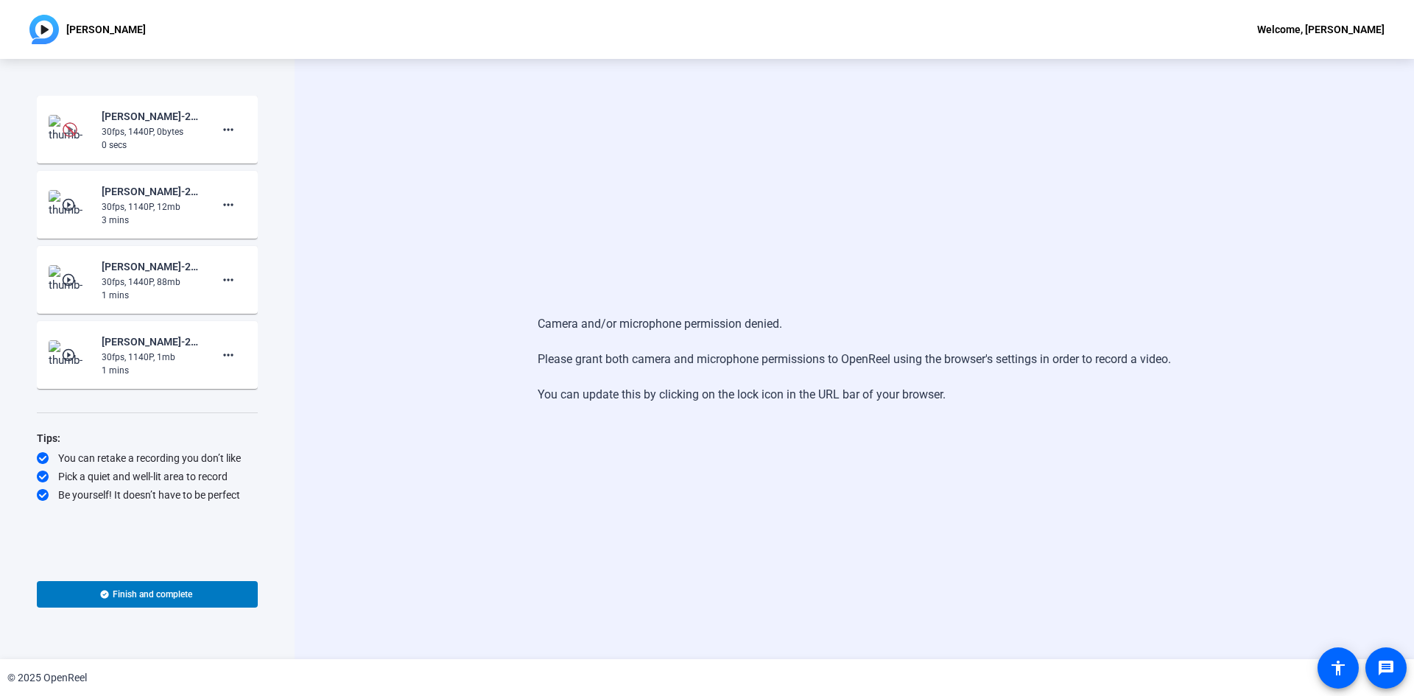
drag, startPoint x: 105, startPoint y: 141, endPoint x: 83, endPoint y: 136, distance: 22.7
click at [105, 141] on div "0 secs" at bounding box center [151, 144] width 99 height 13
click at [63, 130] on img at bounding box center [70, 129] width 15 height 15
click at [125, 125] on div "30fps, 1440P, 0bytes" at bounding box center [151, 131] width 99 height 13
click at [635, 445] on div "Camera and/or microphone permission denied. Please grant both camera and microp…" at bounding box center [853, 359] width 1119 height 600
